Goal: Information Seeking & Learning: Learn about a topic

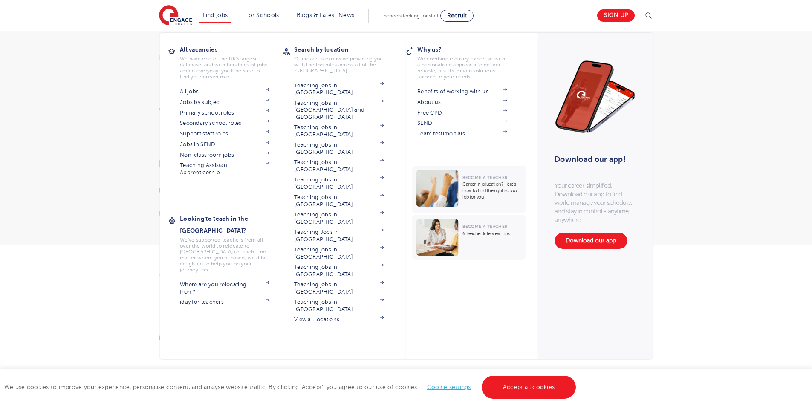
click at [224, 18] on li "Find jobs All vacancies We have one of the UK's largest database. and with hund…" at bounding box center [216, 16] width 32 height 14
click at [206, 143] on link "Jobs in SEND" at bounding box center [225, 144] width 90 height 7
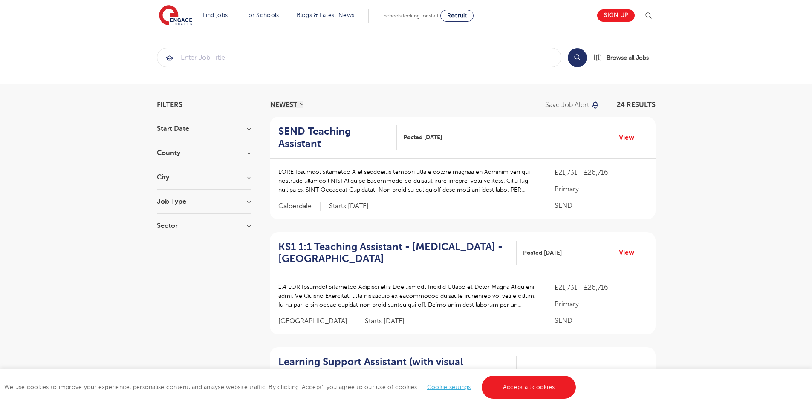
click at [173, 208] on div "Job Type Long Term 47 Daily Supply 25 SEND 24 Support Services 1" at bounding box center [204, 206] width 94 height 16
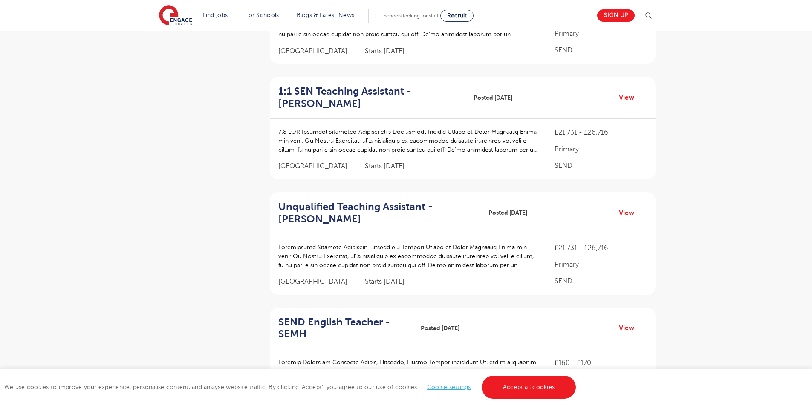
scroll to position [990, 0]
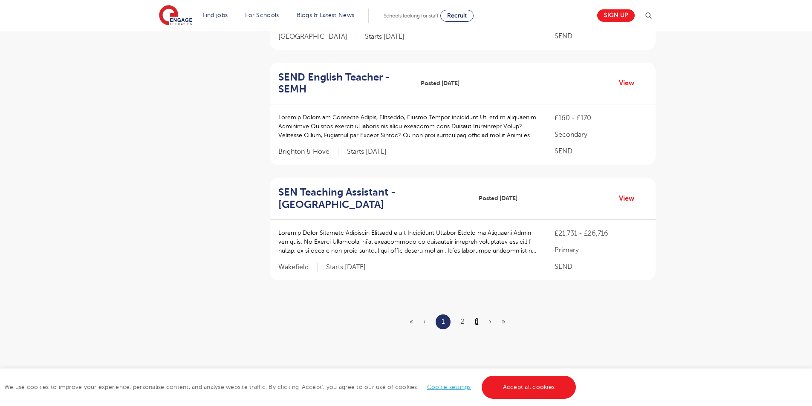
click at [478, 318] on link "3" at bounding box center [477, 322] width 4 height 8
